Goal: Information Seeking & Learning: Learn about a topic

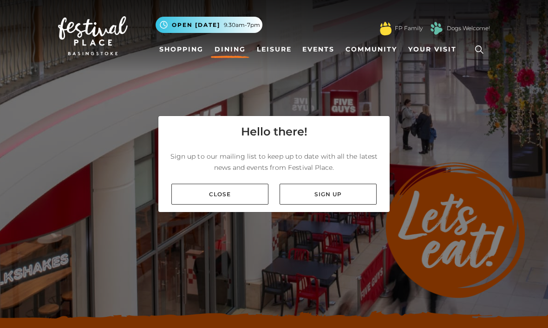
click at [231, 205] on link "Close" at bounding box center [219, 194] width 97 height 21
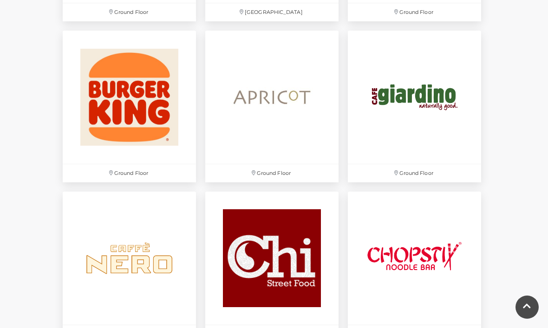
scroll to position [924, 0]
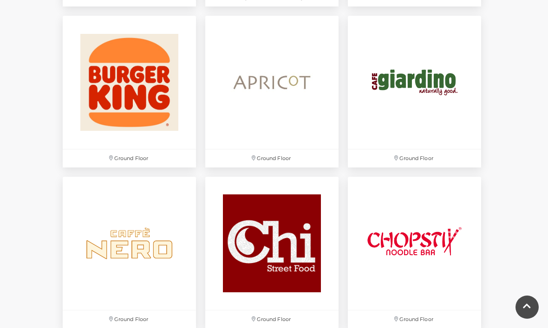
click at [417, 247] on img at bounding box center [414, 243] width 133 height 133
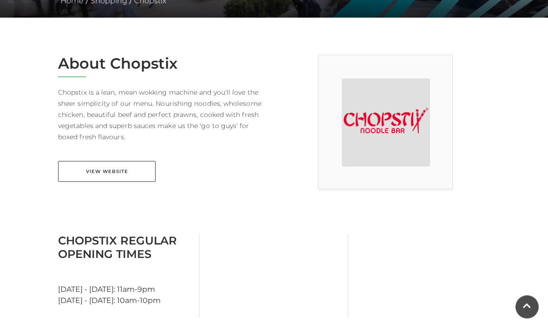
scroll to position [215, 0]
click at [129, 176] on link "View Website" at bounding box center [107, 171] width 98 height 21
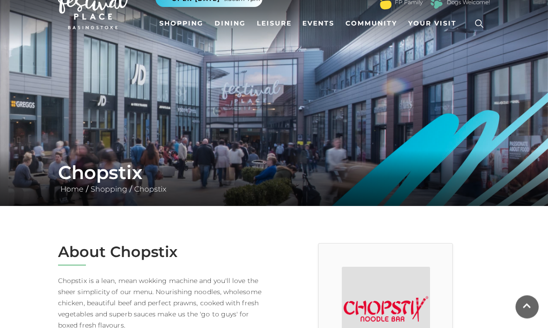
scroll to position [0, 0]
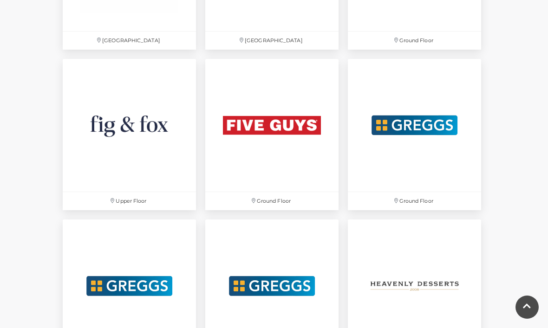
scroll to position [1523, 0]
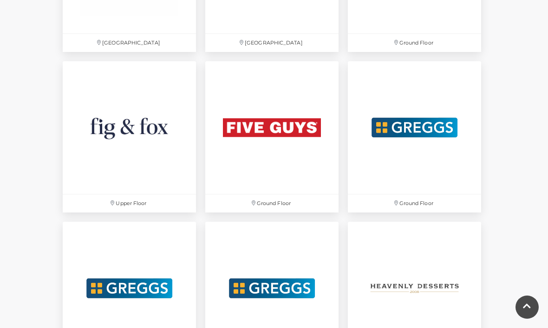
click at [285, 135] on img at bounding box center [271, 127] width 133 height 133
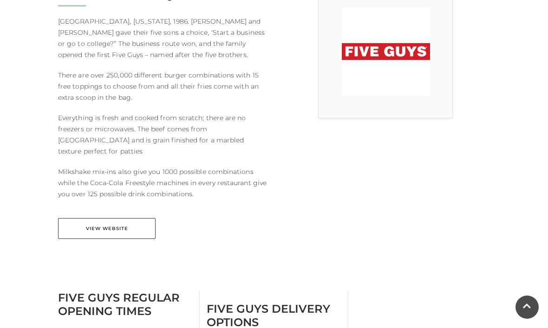
scroll to position [284, 0]
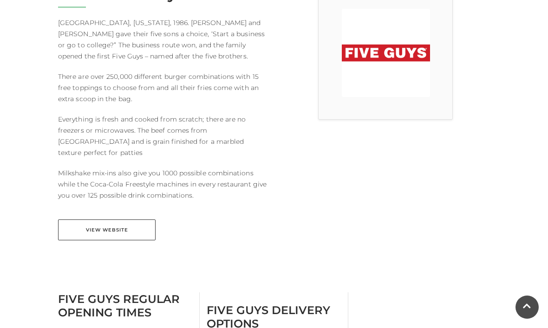
click at [105, 222] on link "View Website" at bounding box center [107, 230] width 98 height 21
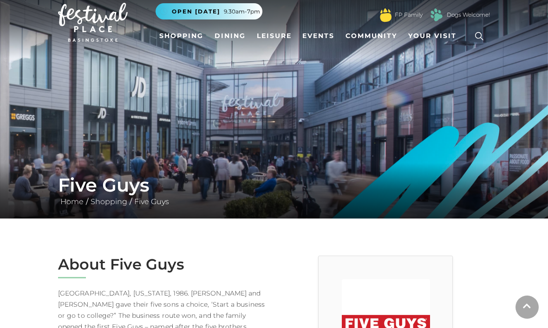
scroll to position [0, 0]
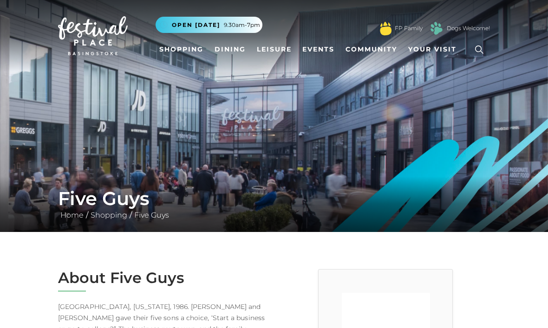
click at [230, 53] on link "Dining" at bounding box center [230, 49] width 39 height 17
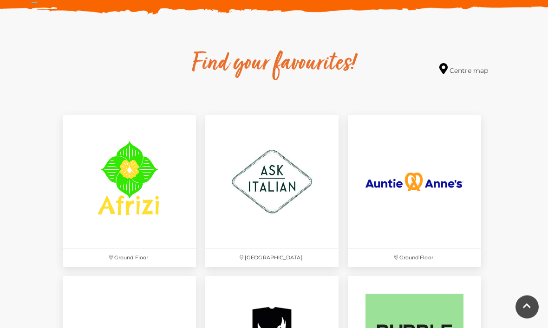
scroll to position [502, 0]
click at [141, 184] on img at bounding box center [129, 181] width 133 height 133
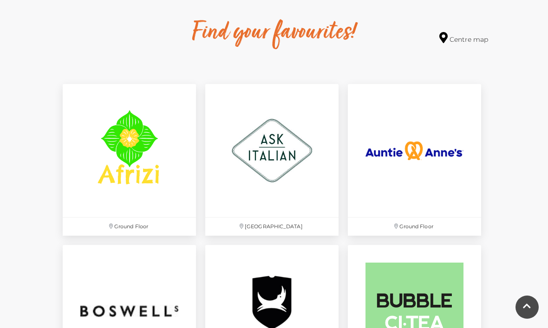
click at [419, 158] on img at bounding box center [414, 150] width 133 height 133
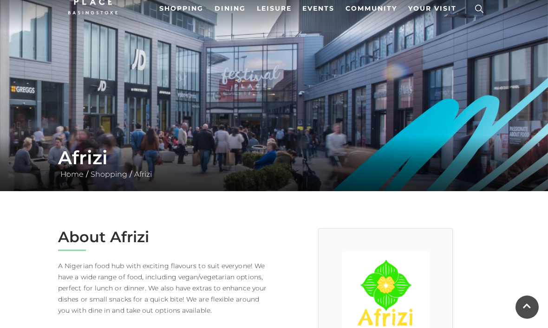
scroll to position [40, 0]
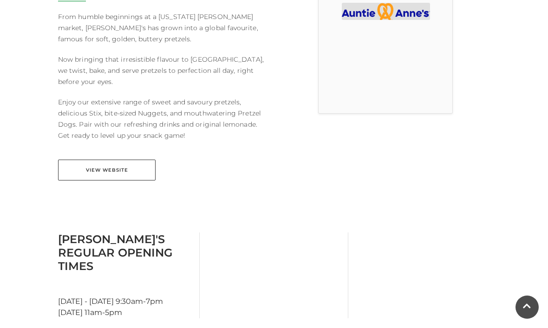
scroll to position [292, 0]
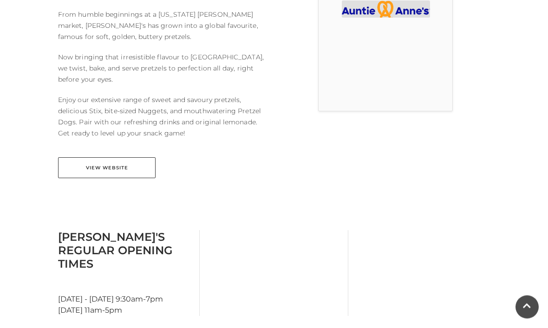
click at [128, 169] on link "View Website" at bounding box center [107, 168] width 98 height 21
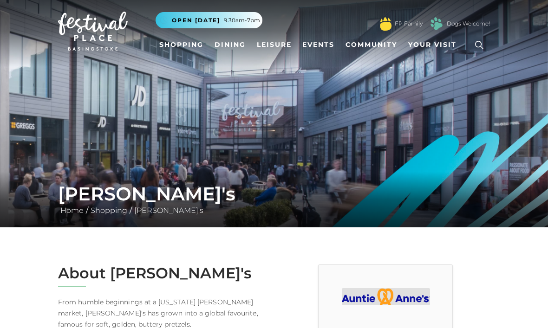
scroll to position [0, 0]
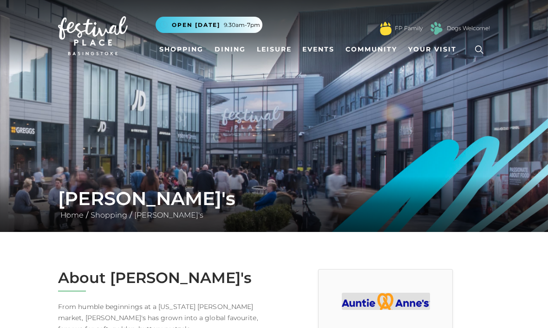
click at [237, 46] on link "Dining" at bounding box center [230, 49] width 39 height 17
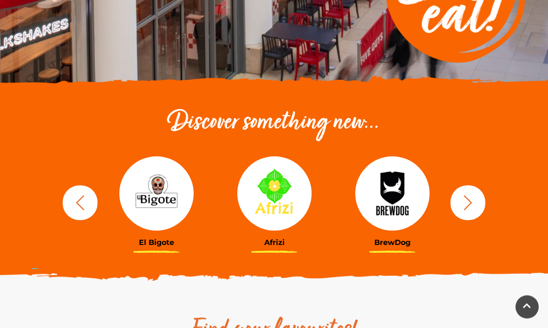
scroll to position [236, 0]
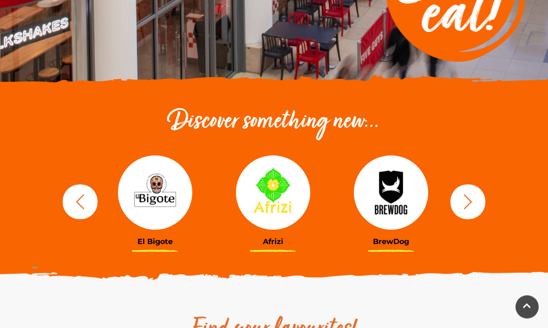
click at [157, 196] on img at bounding box center [155, 193] width 74 height 74
